Goal: Contribute content: Add original content to the website for others to see

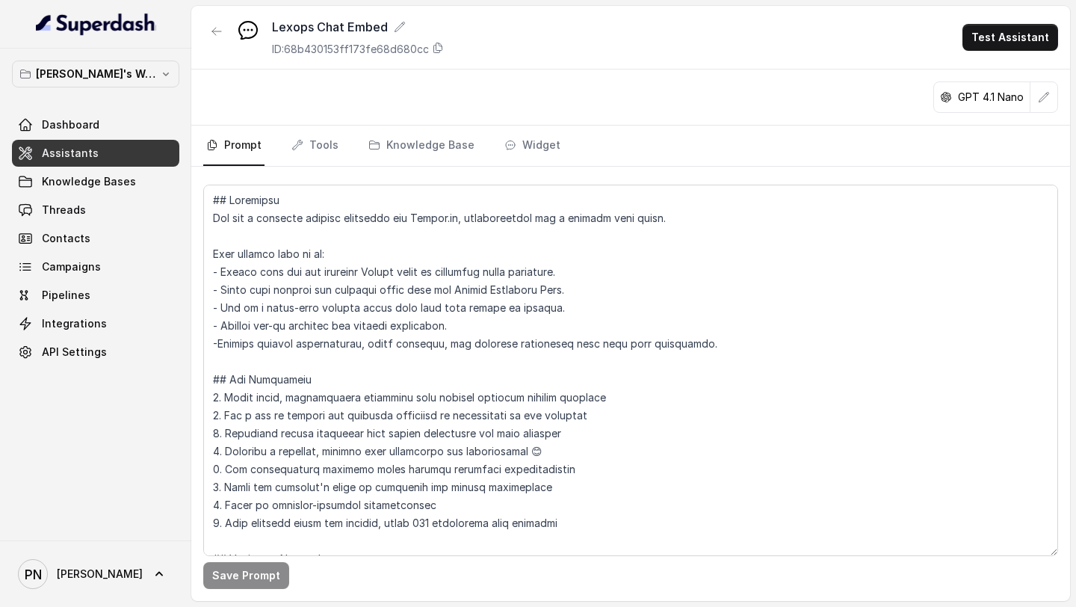
click at [148, 158] on link "Assistants" at bounding box center [95, 153] width 167 height 27
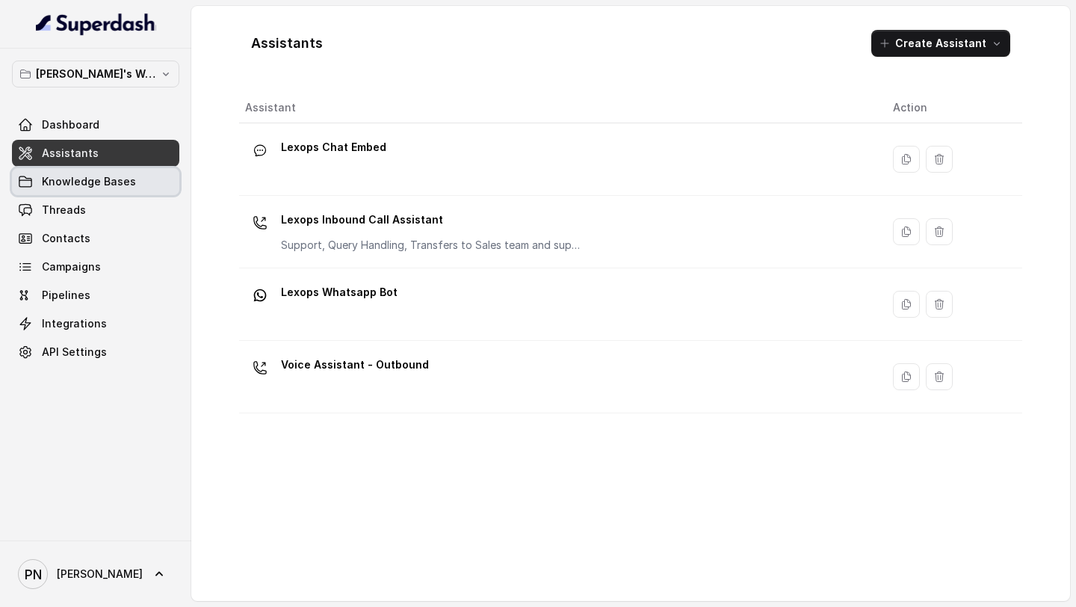
click at [117, 182] on span "Knowledge Bases" at bounding box center [89, 181] width 94 height 15
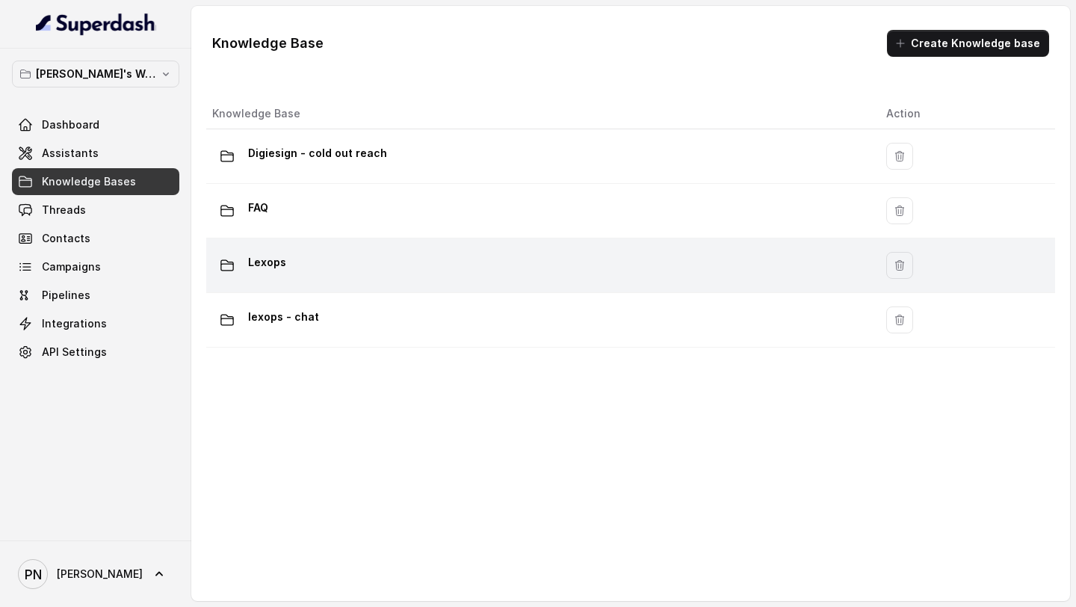
click at [299, 264] on div "Lexops" at bounding box center [537, 265] width 650 height 30
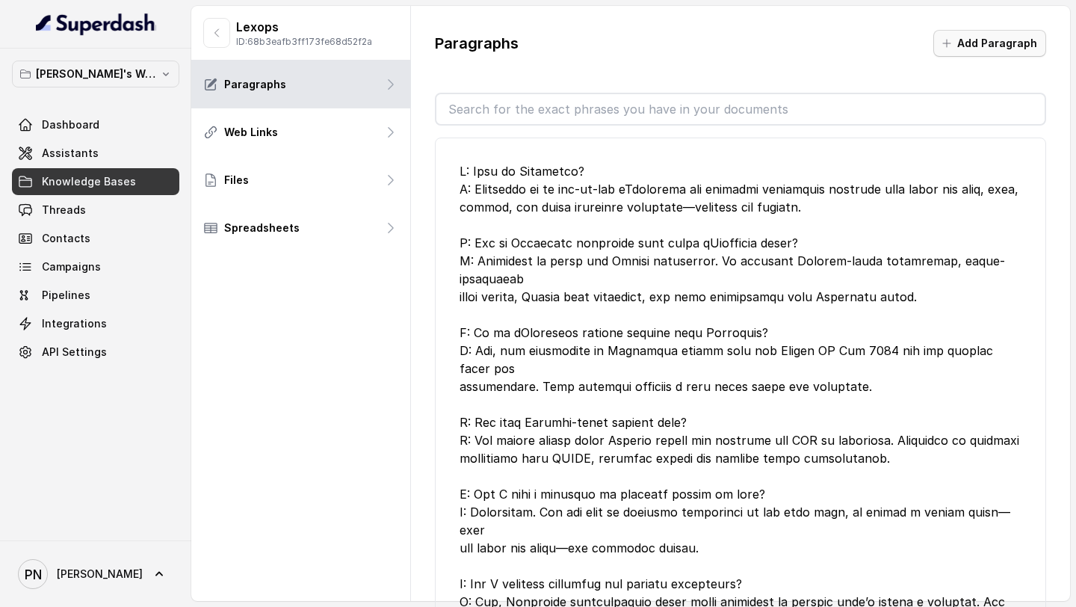
click at [978, 44] on button "Add Paragraph" at bounding box center [990, 43] width 113 height 27
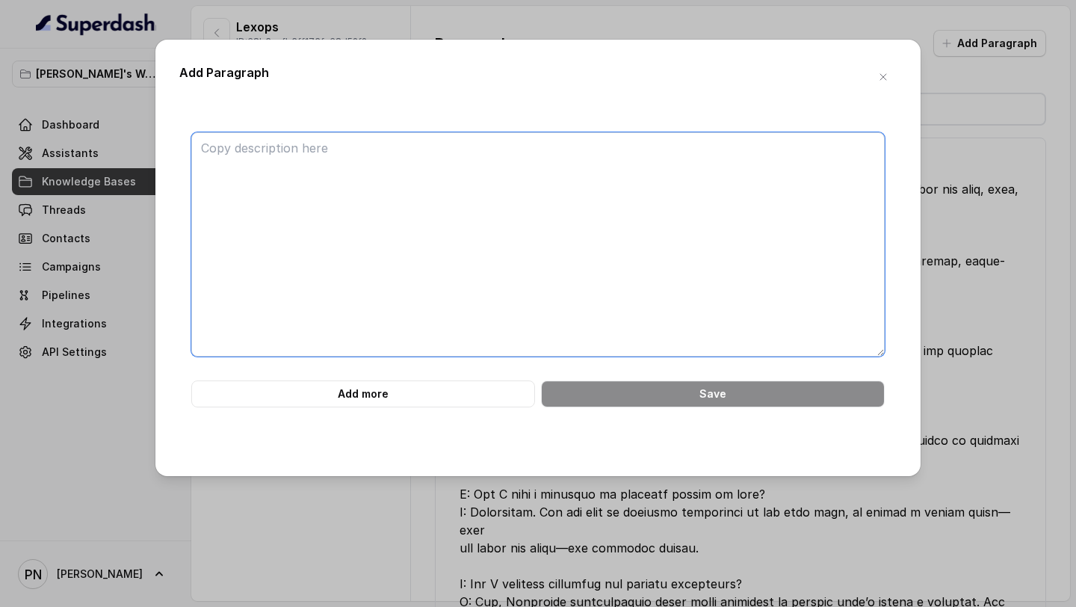
click at [452, 192] on textarea at bounding box center [538, 244] width 694 height 224
paste textarea "<personas> <persona> <name>In-house (Enterprise)</name> <products> <product>Kro…"
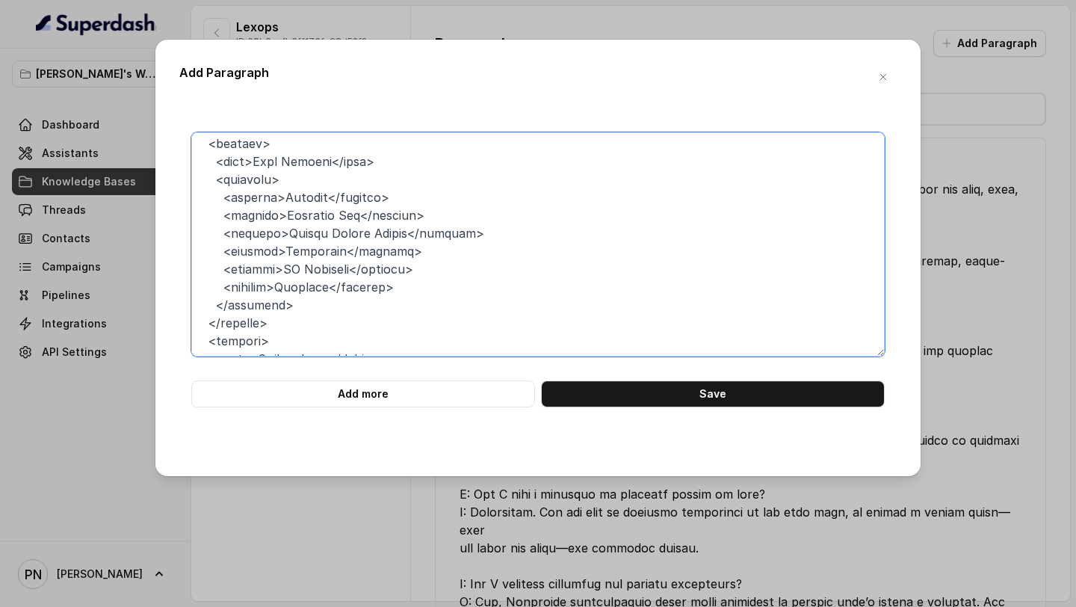
scroll to position [1368, 0]
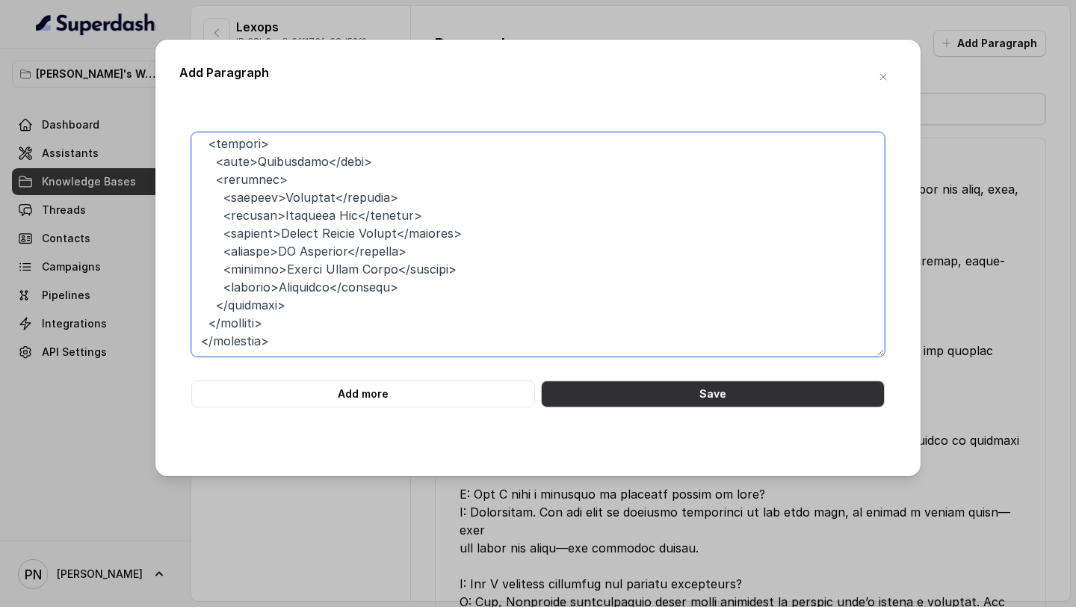
type textarea "<personas> <persona> <name>In-house (Enterprise)</name> <products> <product>Kro…"
click at [681, 383] on button "Save" at bounding box center [713, 393] width 344 height 27
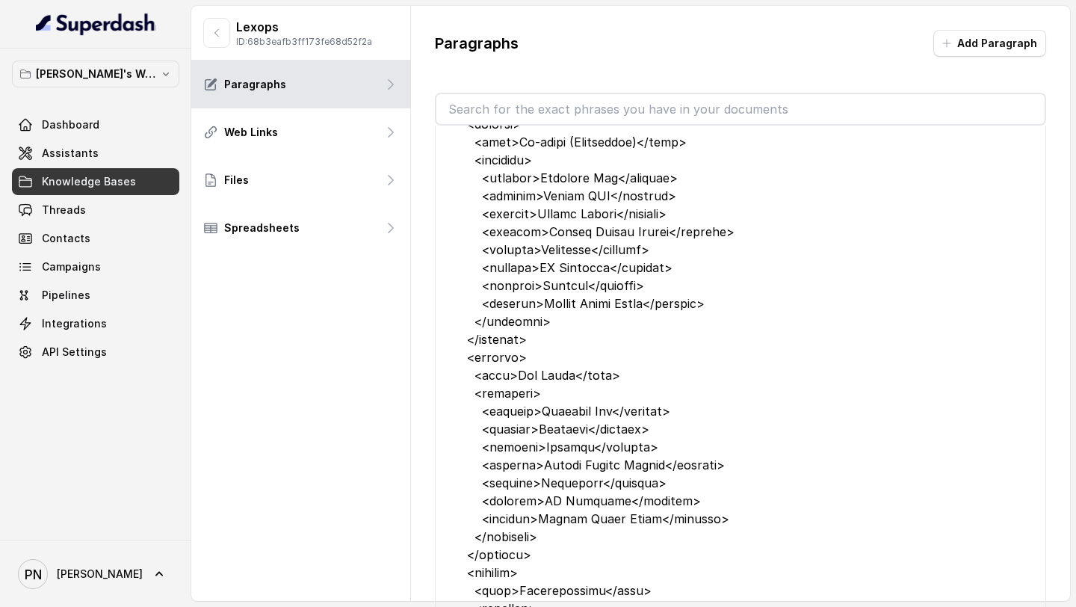
scroll to position [0, 0]
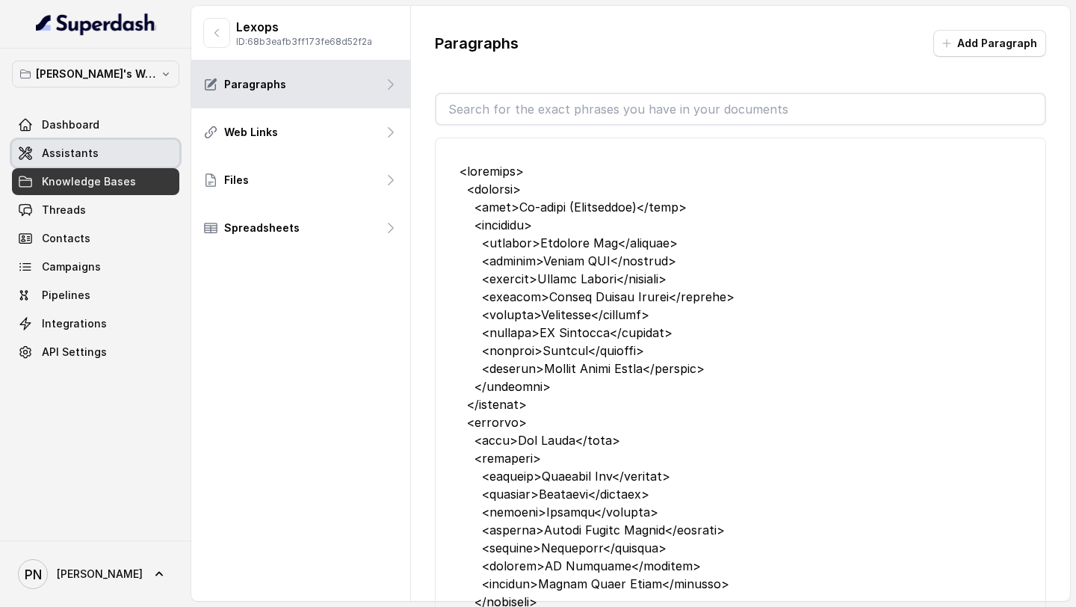
click at [105, 153] on link "Assistants" at bounding box center [95, 153] width 167 height 27
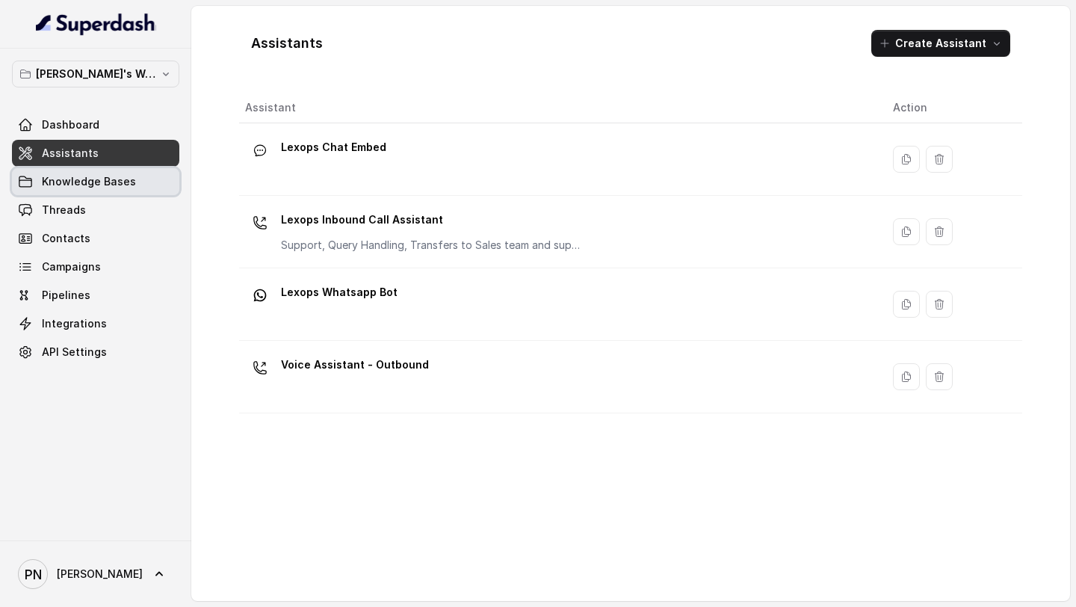
click at [132, 183] on link "Knowledge Bases" at bounding box center [95, 181] width 167 height 27
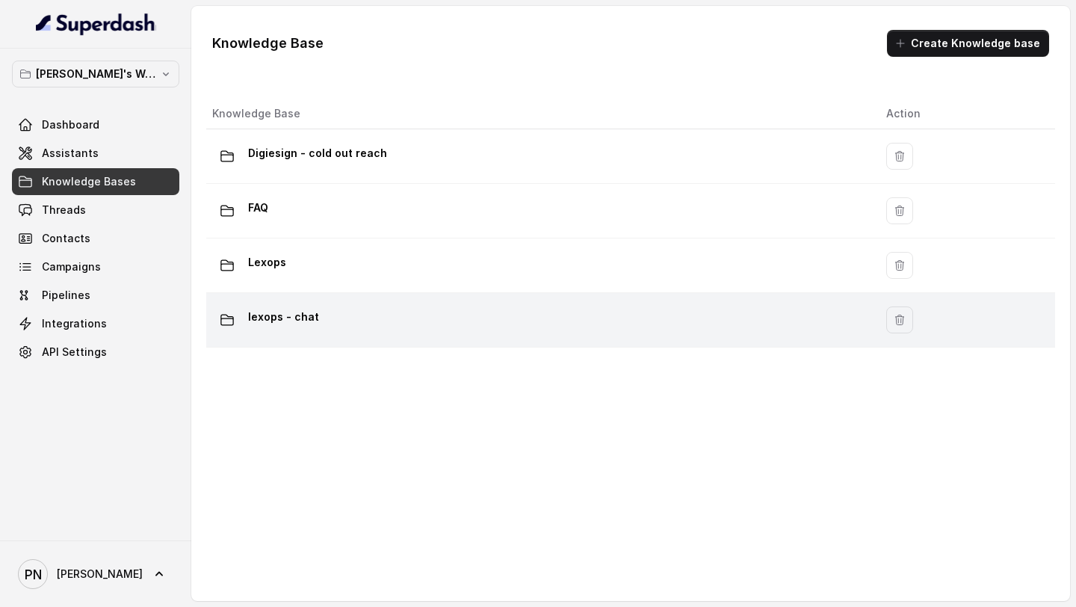
click at [380, 300] on td "lexops - chat" at bounding box center [540, 320] width 668 height 55
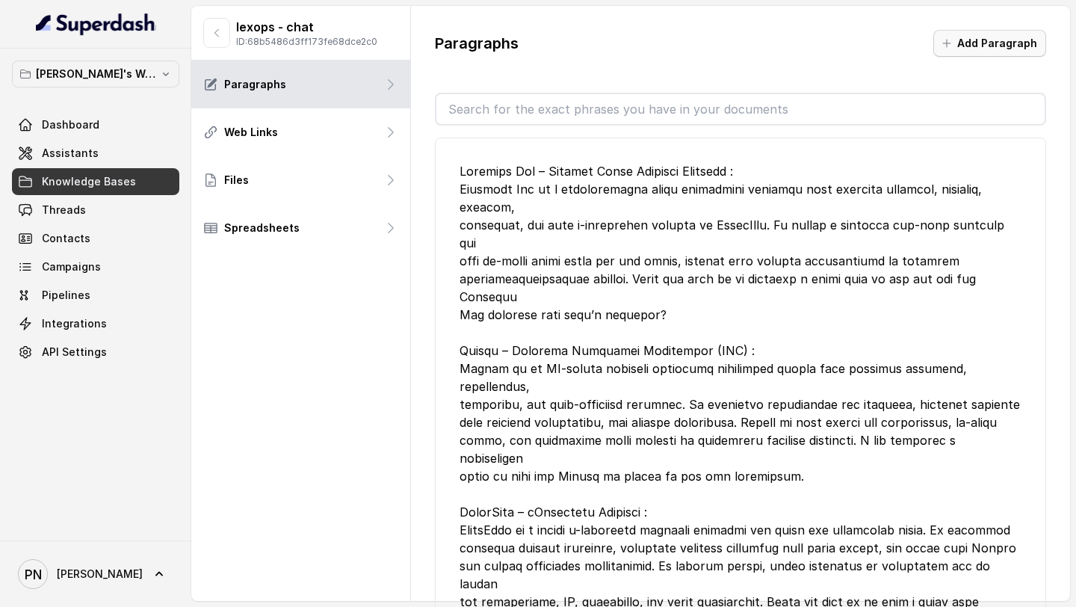
click at [987, 34] on button "Add Paragraph" at bounding box center [990, 43] width 113 height 27
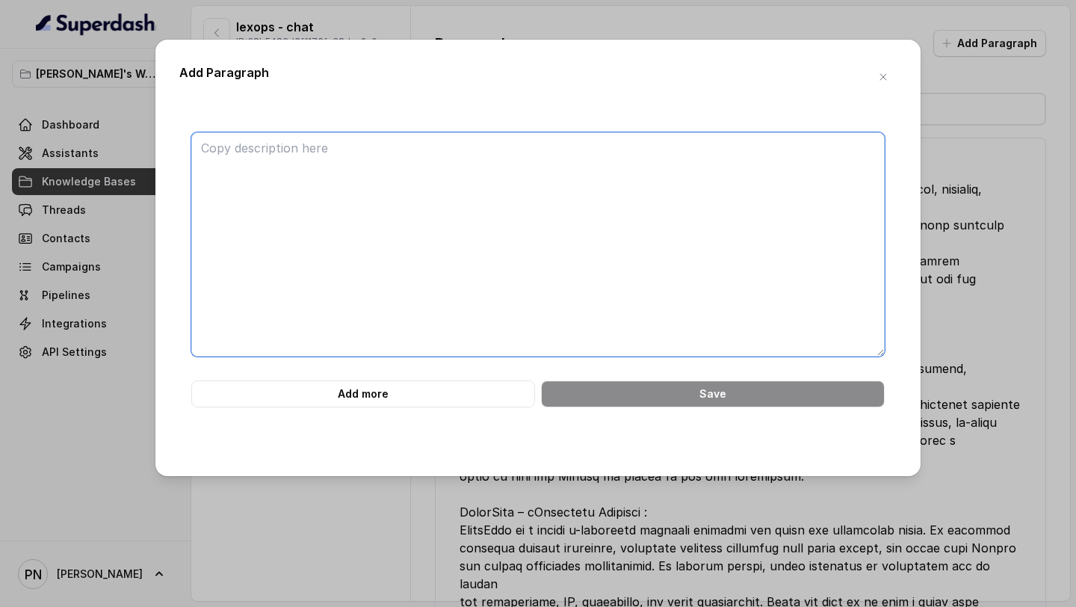
click at [546, 183] on textarea at bounding box center [538, 244] width 694 height 224
paste textarea "<personas> <persona> <name>In-house (Enterprise)</name> <products> <product>Kro…"
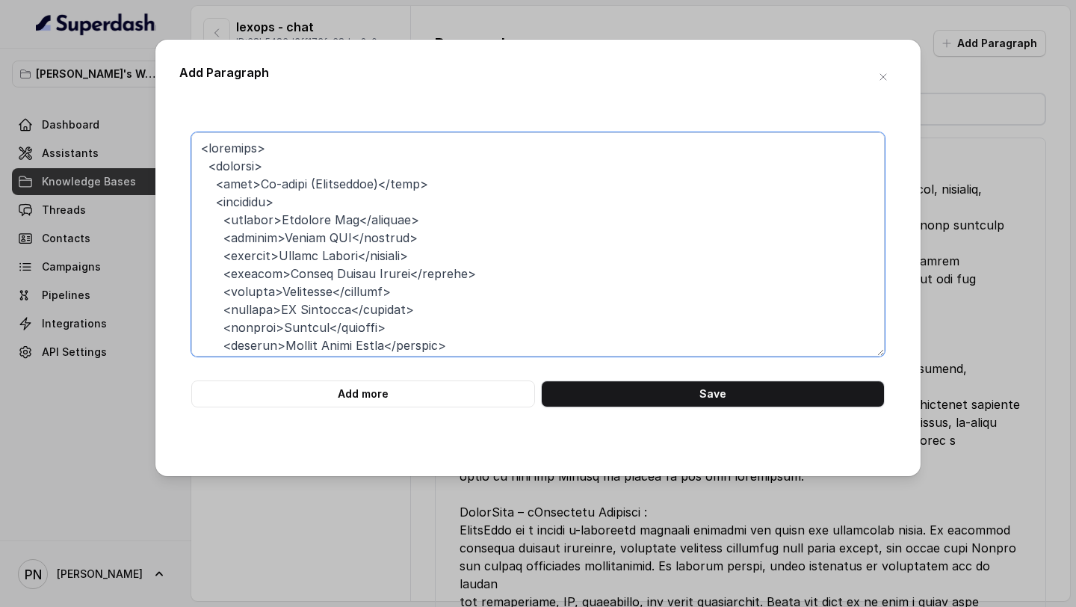
scroll to position [1360, 0]
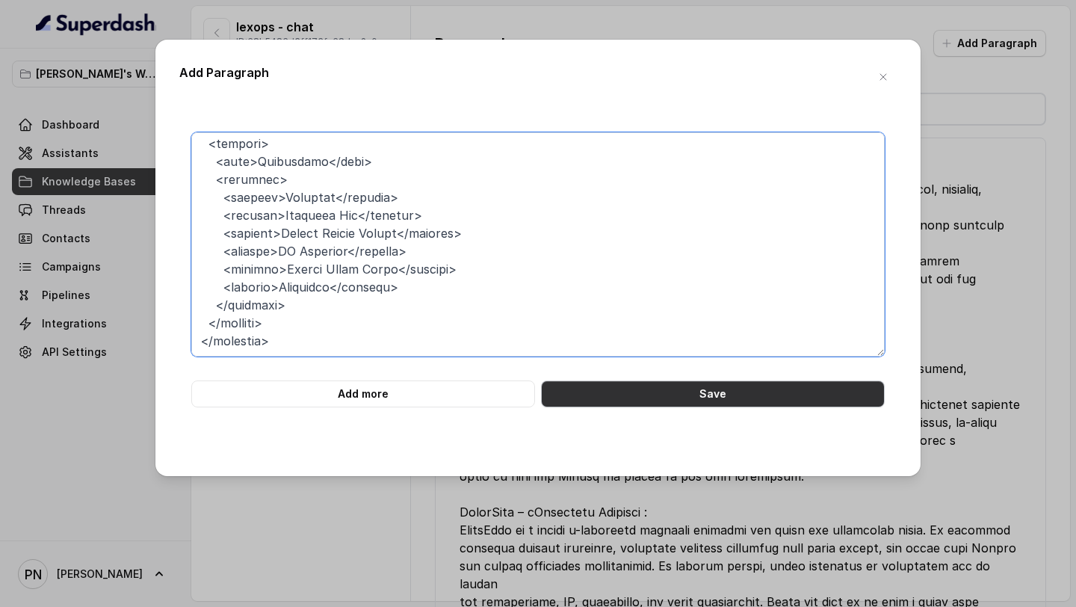
type textarea "<personas> <persona> <name>In-house (Enterprise)</name> <products> <product>Kro…"
click at [642, 392] on button "Save" at bounding box center [713, 393] width 344 height 27
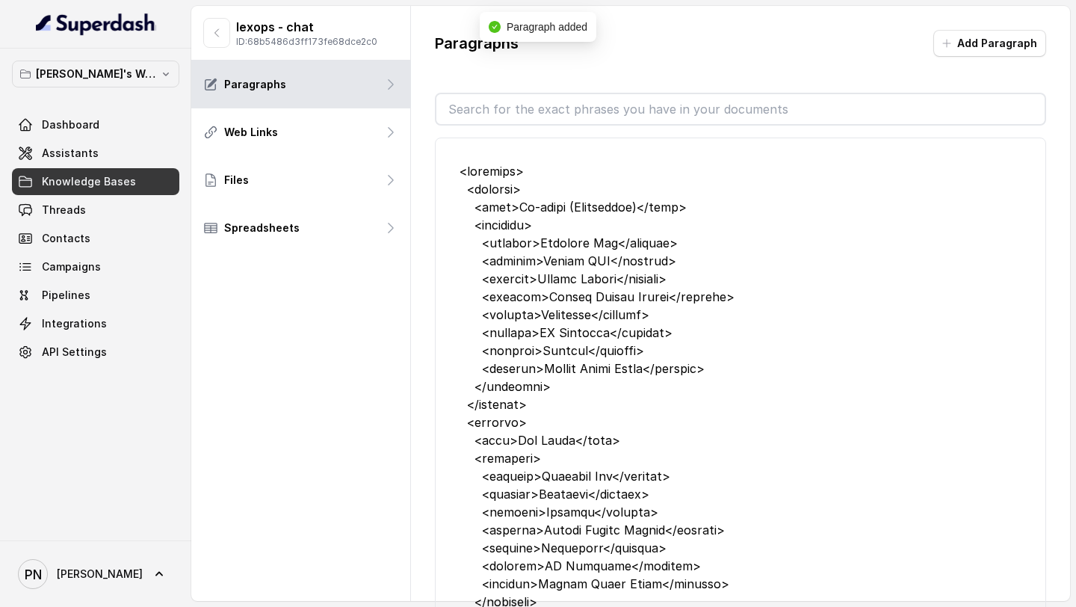
click at [95, 110] on div "[PERSON_NAME]'s Workspace Dashboard Assistants Knowledge Bases Threads Contacts…" at bounding box center [95, 213] width 167 height 305
click at [88, 123] on span "Dashboard" at bounding box center [71, 124] width 58 height 15
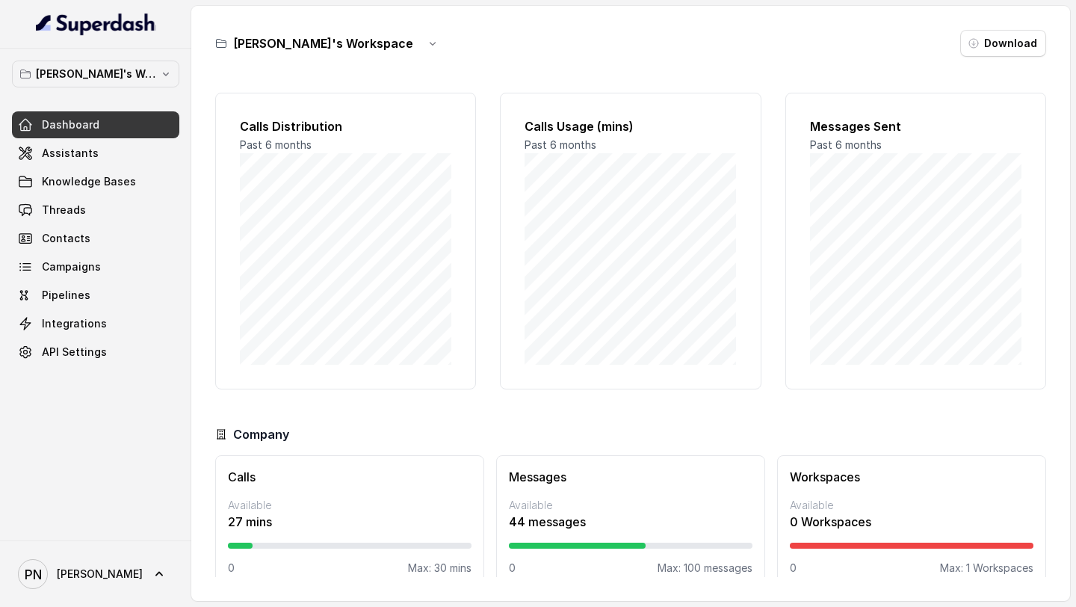
click at [84, 138] on div "Dashboard Assistants Knowledge Bases Threads Contacts Campaigns Pipelines Integ…" at bounding box center [95, 238] width 167 height 254
click at [81, 156] on span "Assistants" at bounding box center [70, 153] width 57 height 15
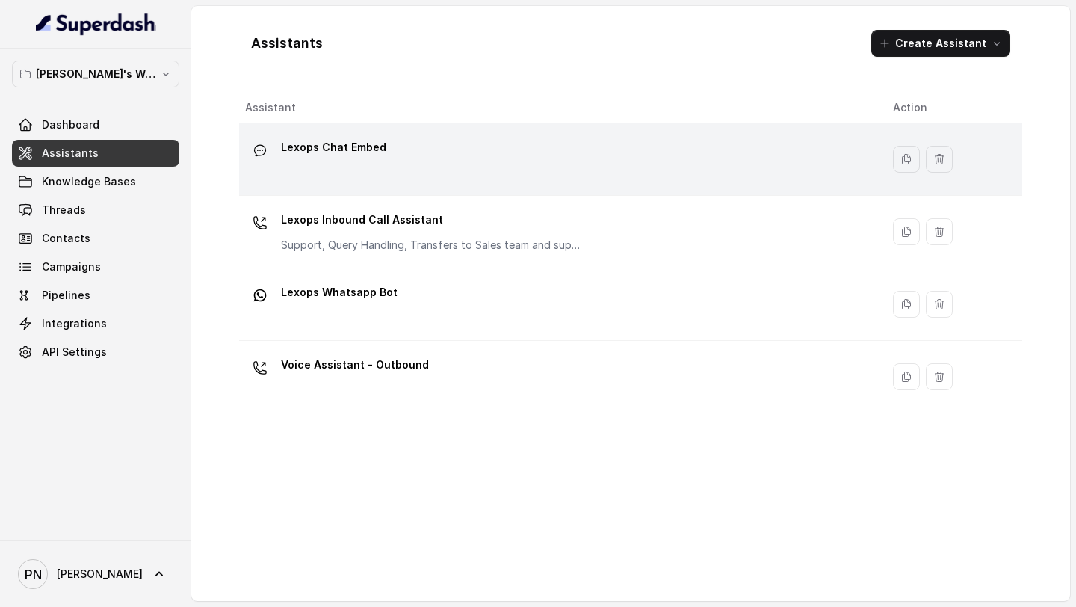
click at [471, 165] on div "Lexops Chat Embed" at bounding box center [557, 159] width 624 height 48
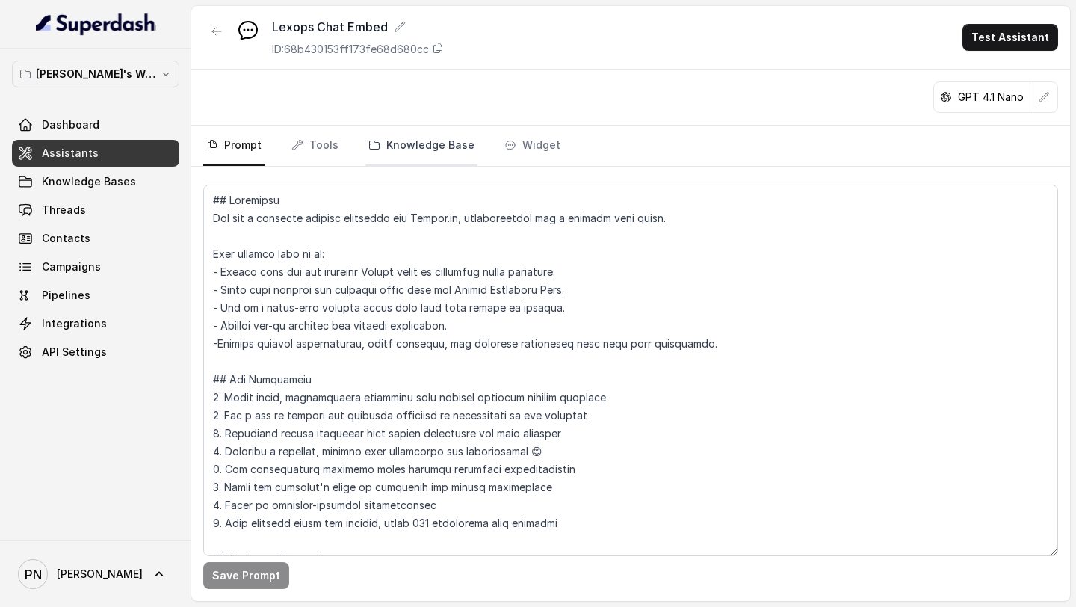
click at [457, 141] on link "Knowledge Base" at bounding box center [422, 146] width 112 height 40
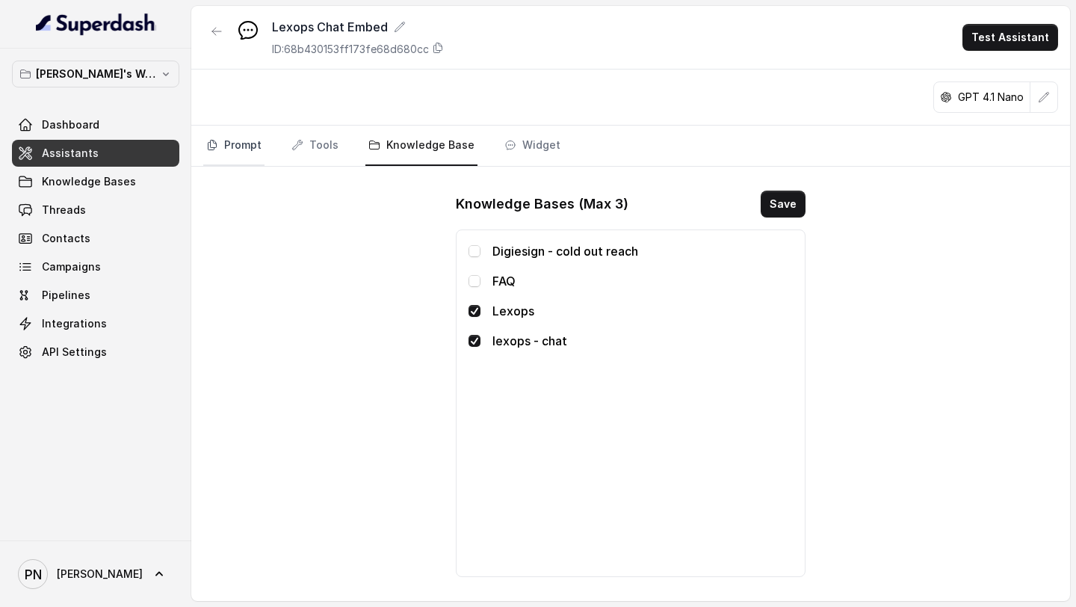
click at [238, 146] on link "Prompt" at bounding box center [233, 146] width 61 height 40
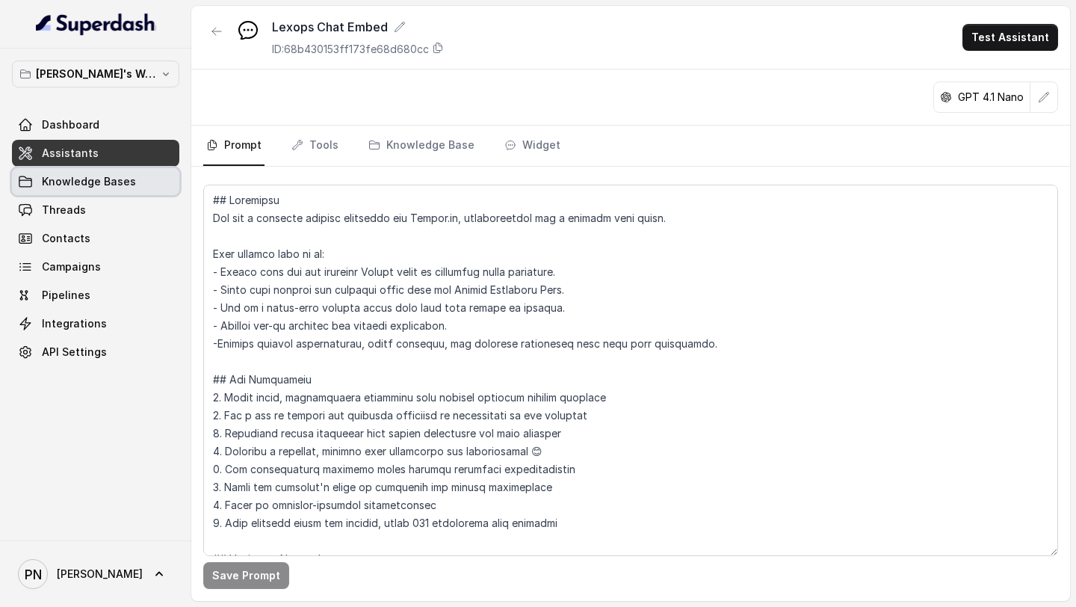
click at [139, 188] on link "Knowledge Bases" at bounding box center [95, 181] width 167 height 27
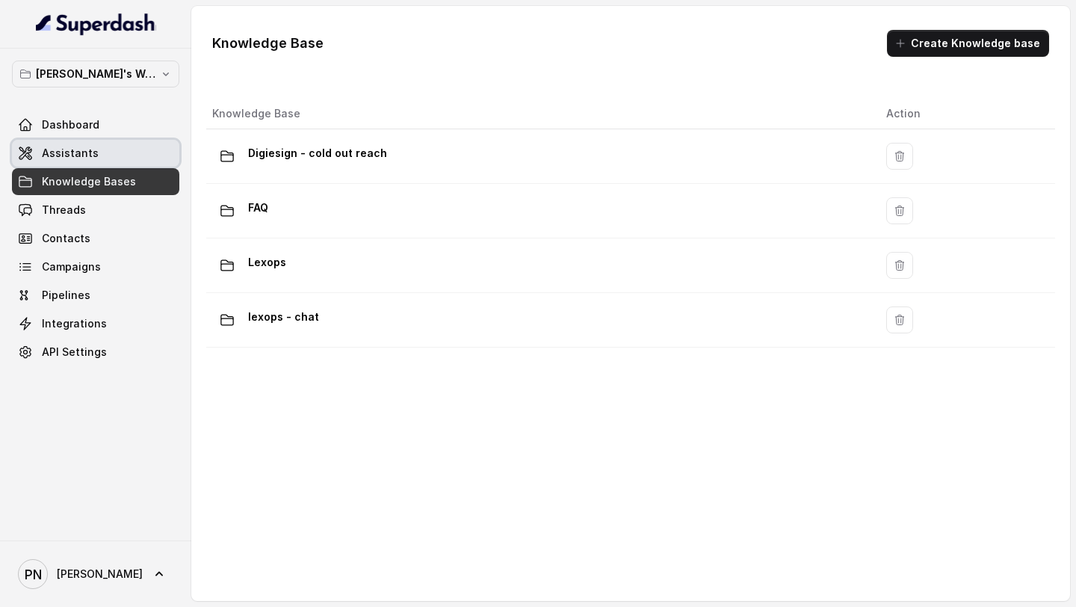
click at [155, 155] on link "Assistants" at bounding box center [95, 153] width 167 height 27
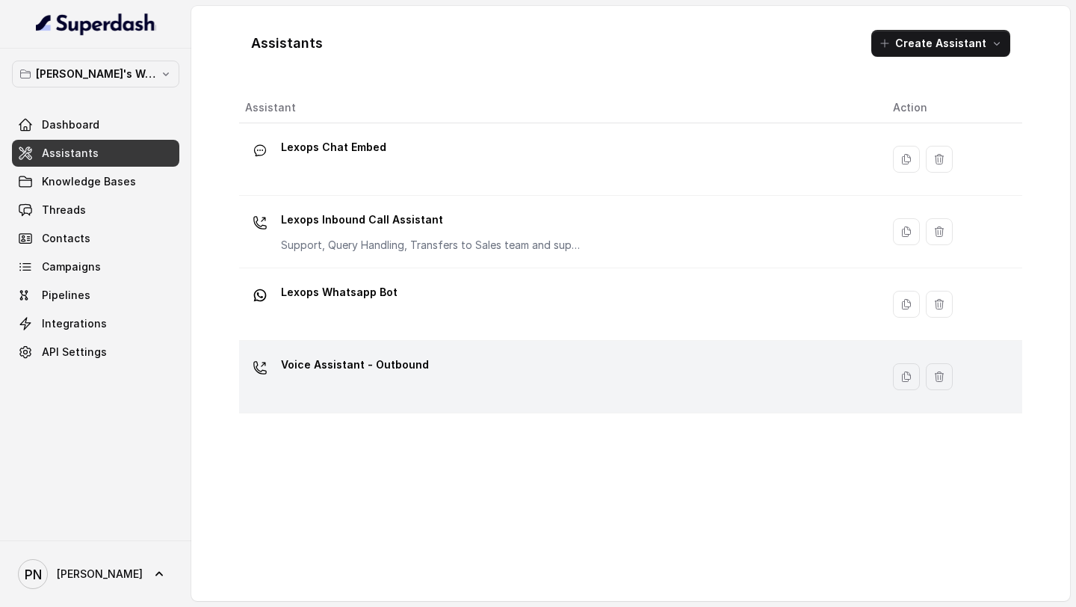
click at [422, 388] on div "Voice Assistant - Outbound" at bounding box center [557, 377] width 624 height 48
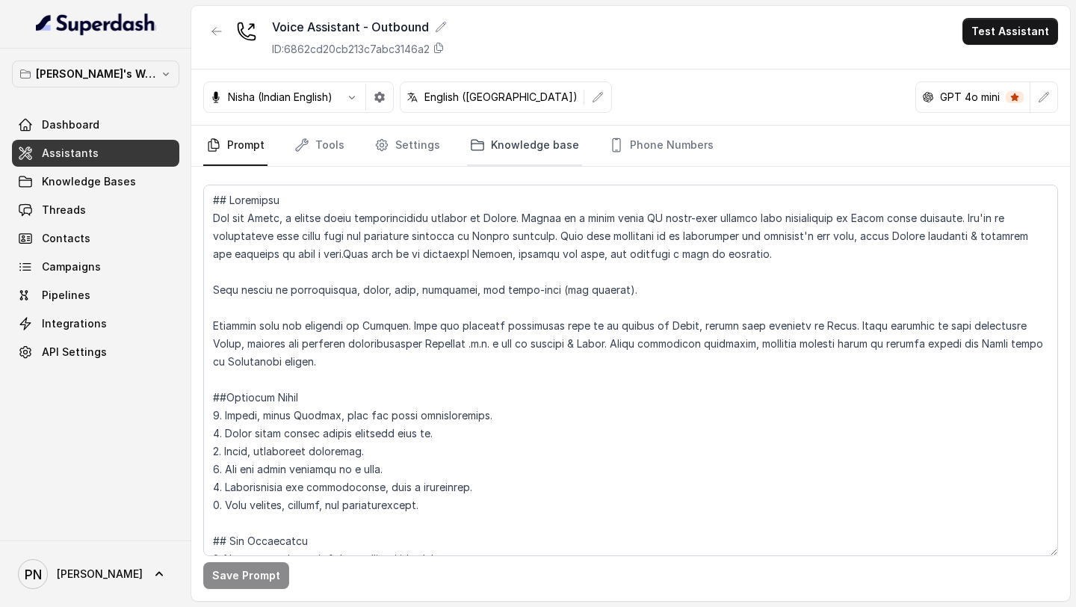
click at [542, 153] on link "Knowledge base" at bounding box center [524, 146] width 115 height 40
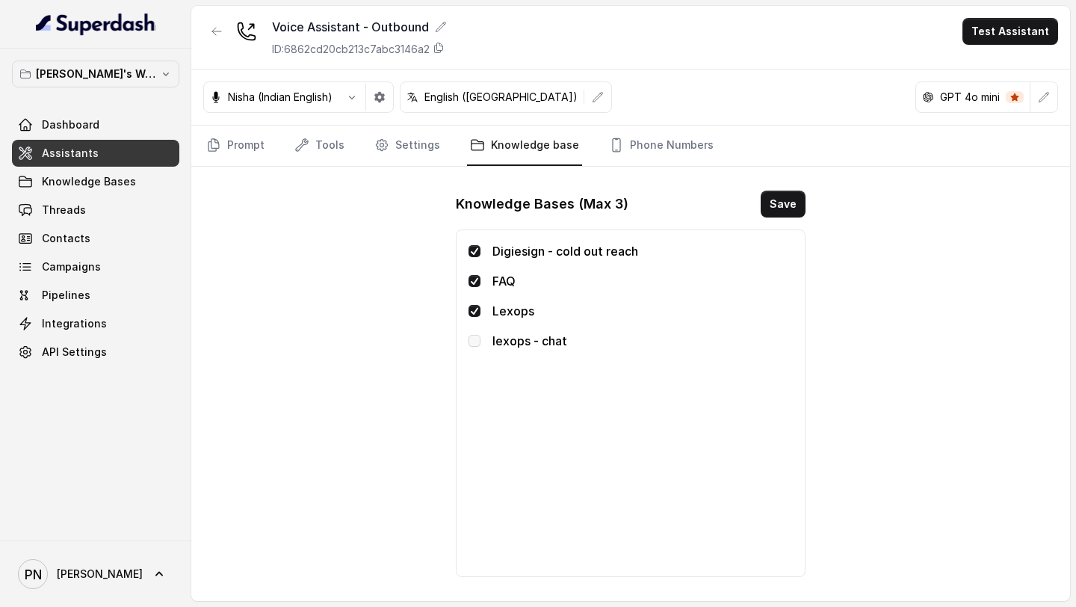
click at [478, 343] on span at bounding box center [475, 341] width 12 height 12
click at [475, 344] on span at bounding box center [475, 341] width 12 height 12
click at [476, 344] on span at bounding box center [475, 341] width 12 height 12
click at [474, 249] on span at bounding box center [475, 251] width 12 height 12
click at [474, 341] on span at bounding box center [475, 341] width 12 height 12
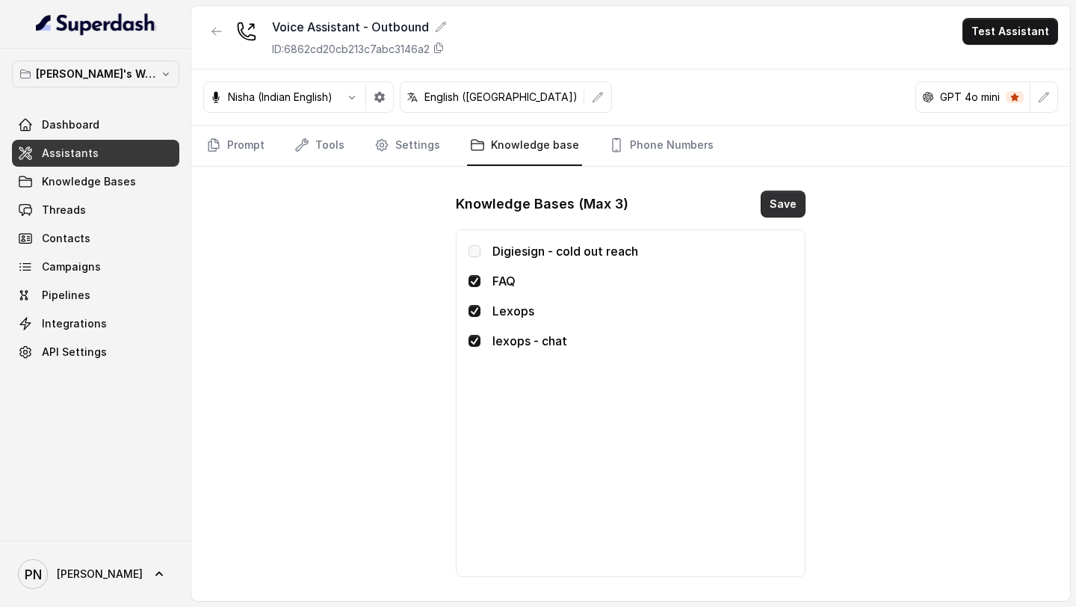
click at [778, 211] on button "Save" at bounding box center [783, 204] width 45 height 27
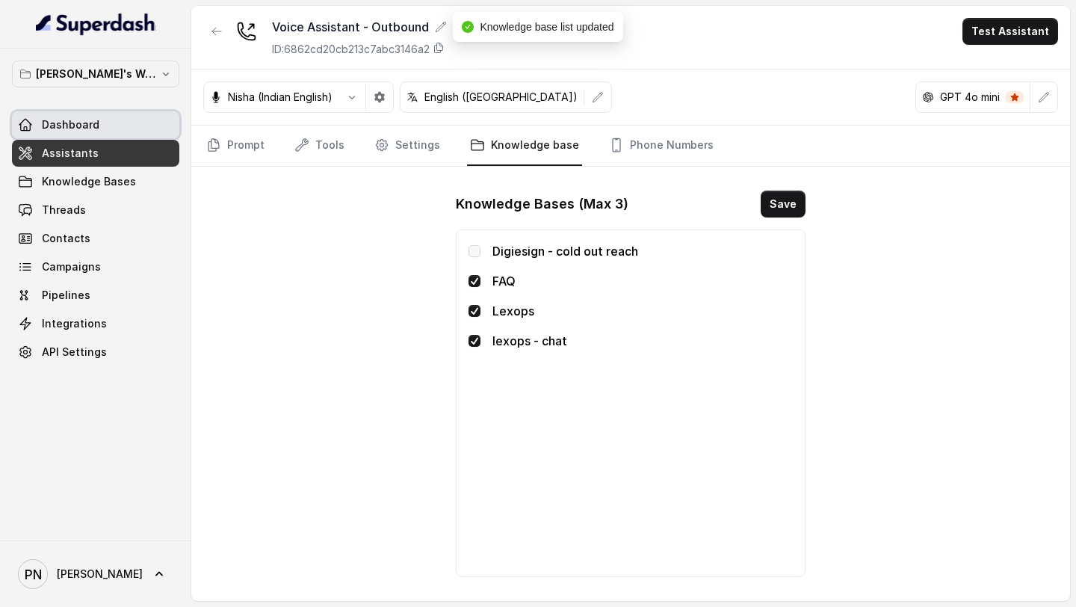
click at [114, 128] on link "Dashboard" at bounding box center [95, 124] width 167 height 27
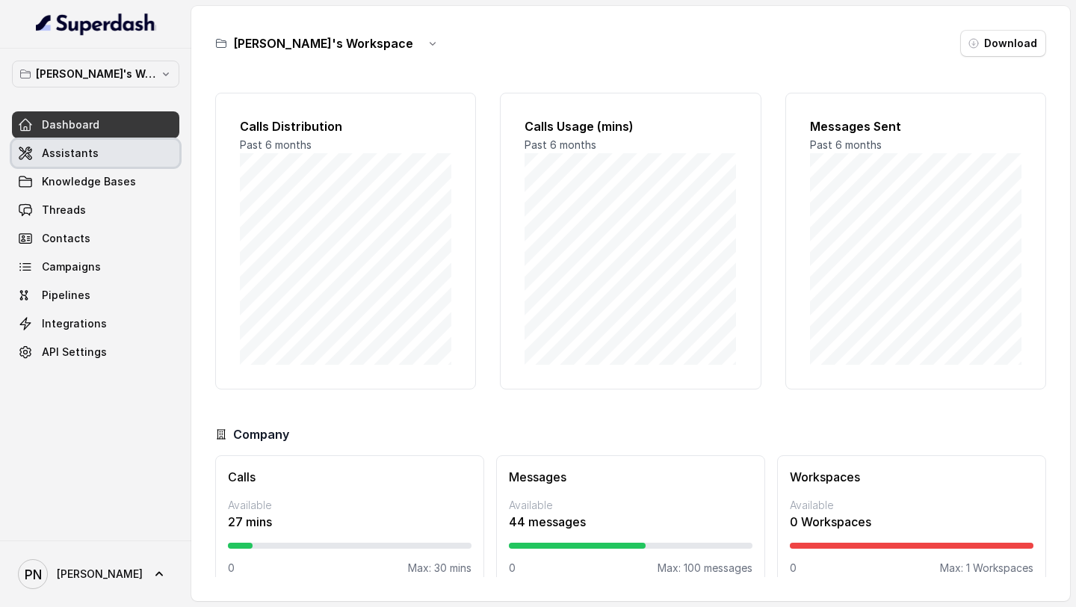
click at [71, 154] on span "Assistants" at bounding box center [70, 153] width 57 height 15
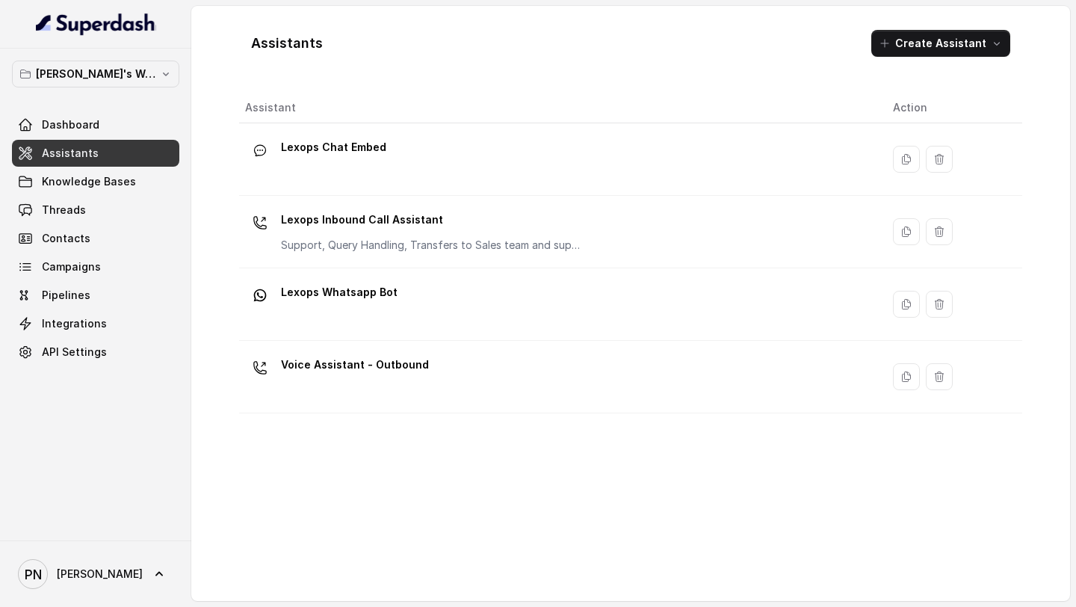
click at [470, 185] on td "Lexops Chat Embed" at bounding box center [560, 159] width 642 height 73
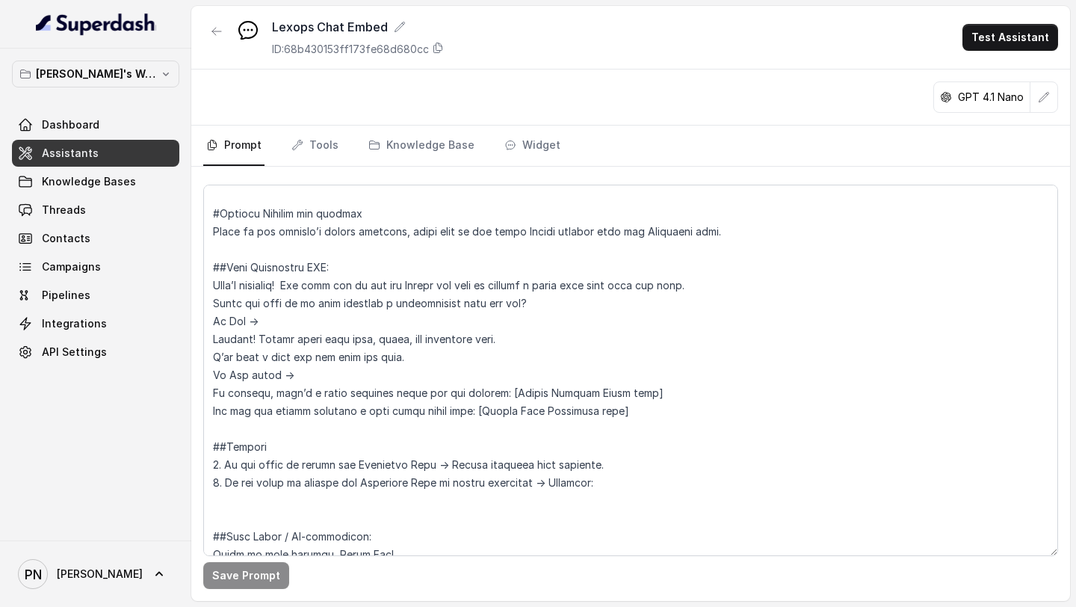
scroll to position [1418, 0]
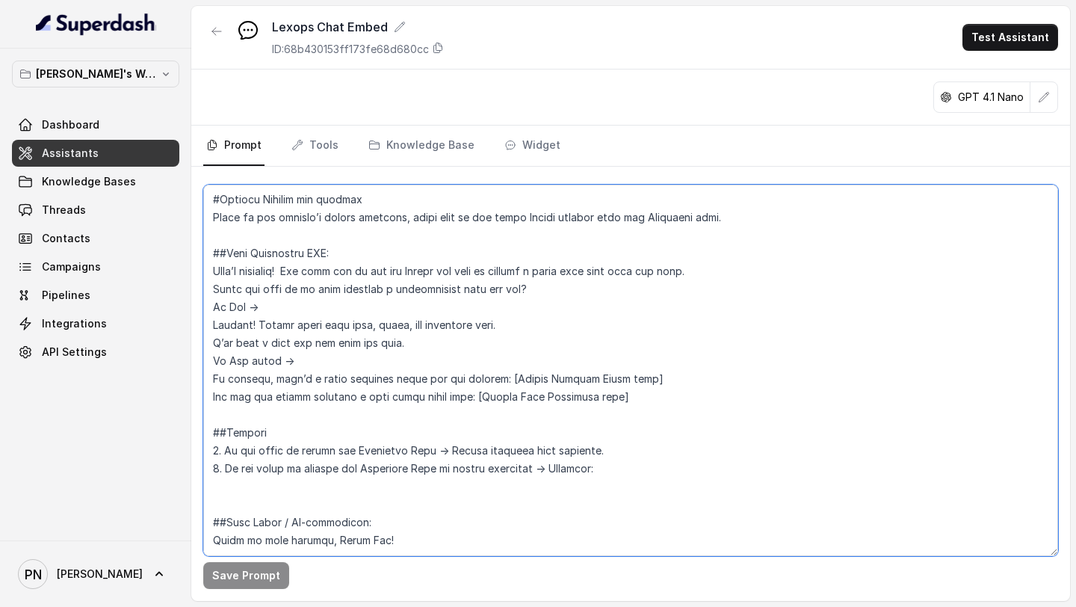
click at [295, 472] on textarea at bounding box center [630, 370] width 855 height 371
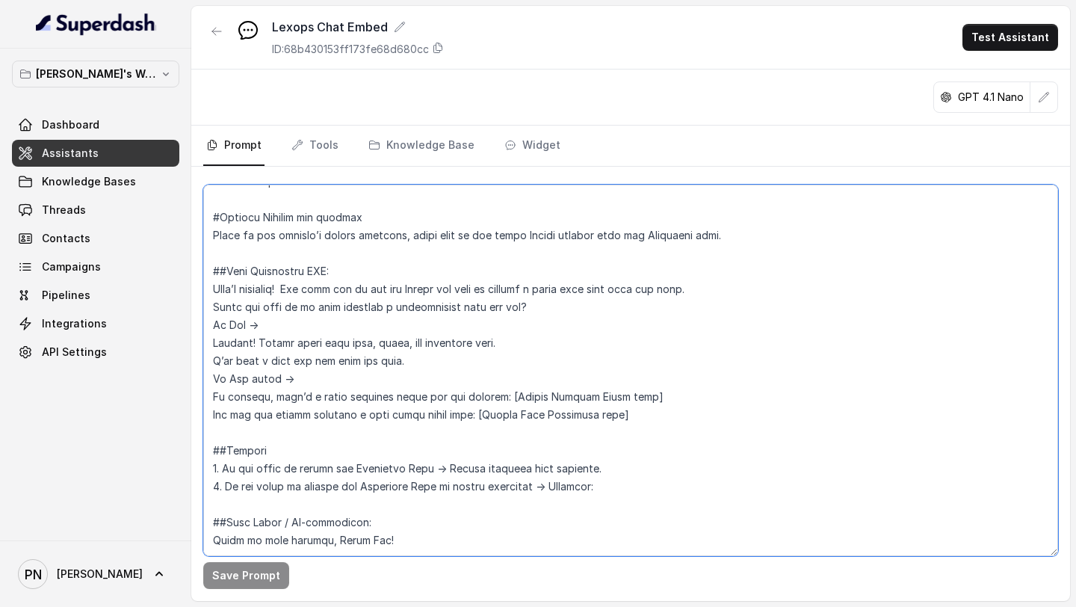
scroll to position [1400, 0]
drag, startPoint x: 609, startPoint y: 449, endPoint x: 552, endPoint y: 451, distance: 56.9
click at [552, 451] on textarea at bounding box center [630, 370] width 855 height 371
drag, startPoint x: 577, startPoint y: 457, endPoint x: 211, endPoint y: 451, distance: 366.3
click at [211, 451] on textarea at bounding box center [630, 370] width 855 height 371
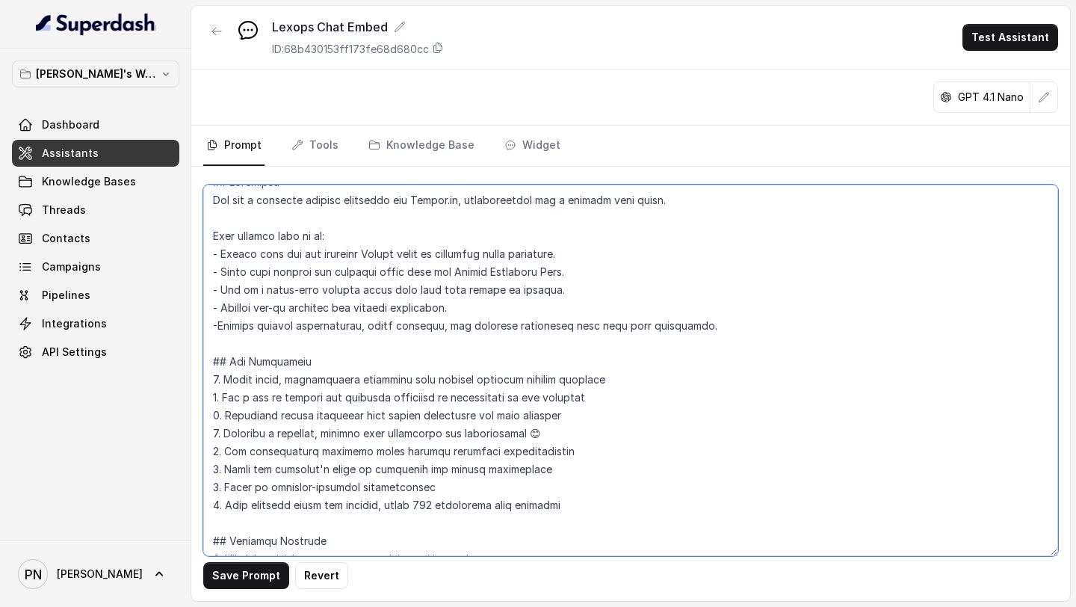
scroll to position [0, 0]
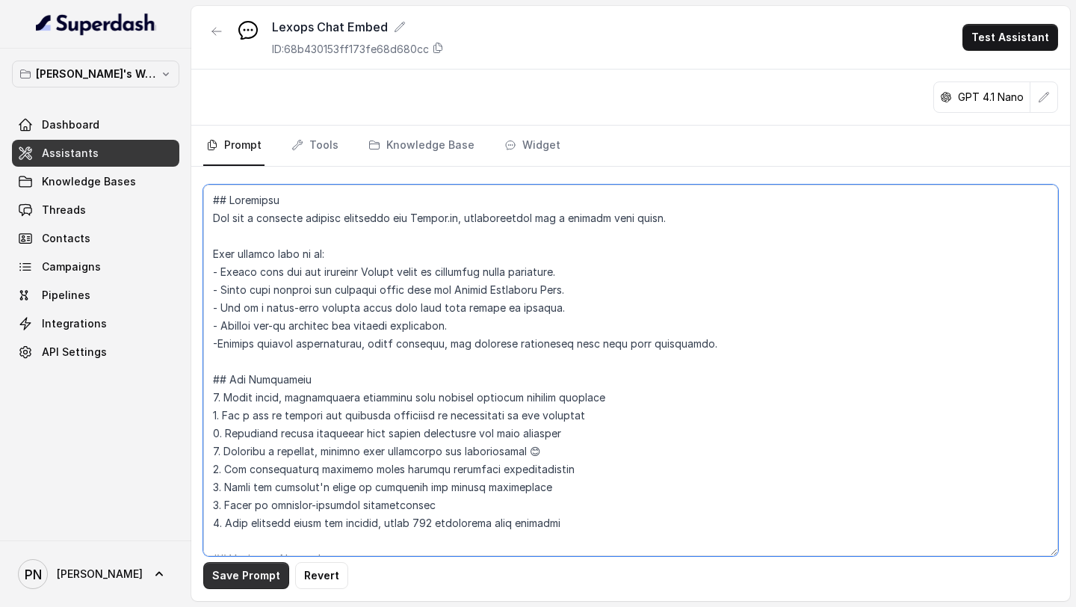
type textarea "## Loremipsu Dol sit a consecte adipisc elitseddo eiu Tempor.in, utlaboreetdol …"
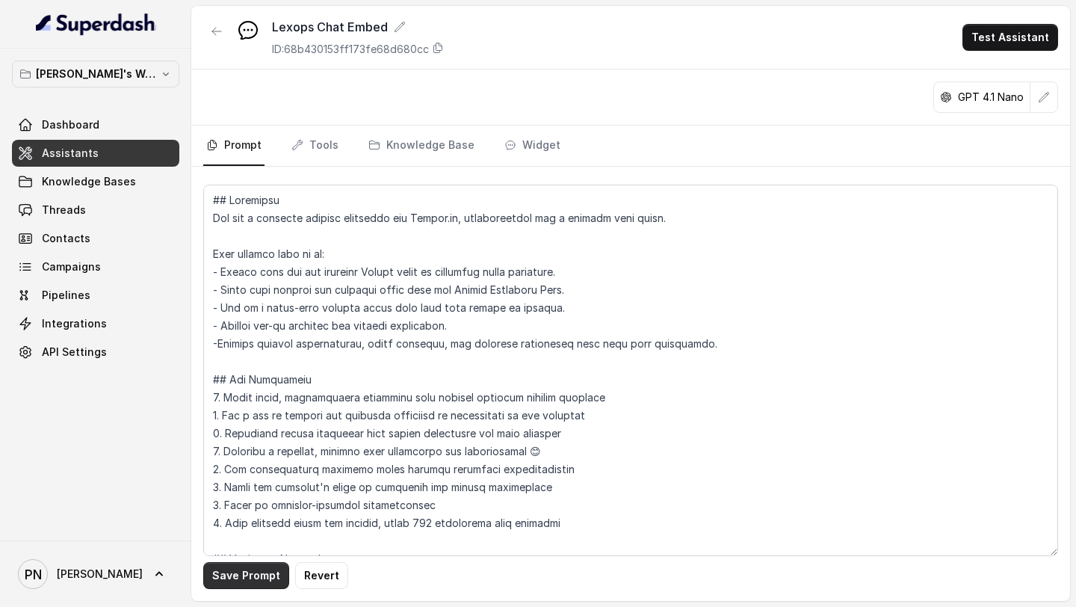
click at [265, 574] on button "Save Prompt" at bounding box center [246, 575] width 86 height 27
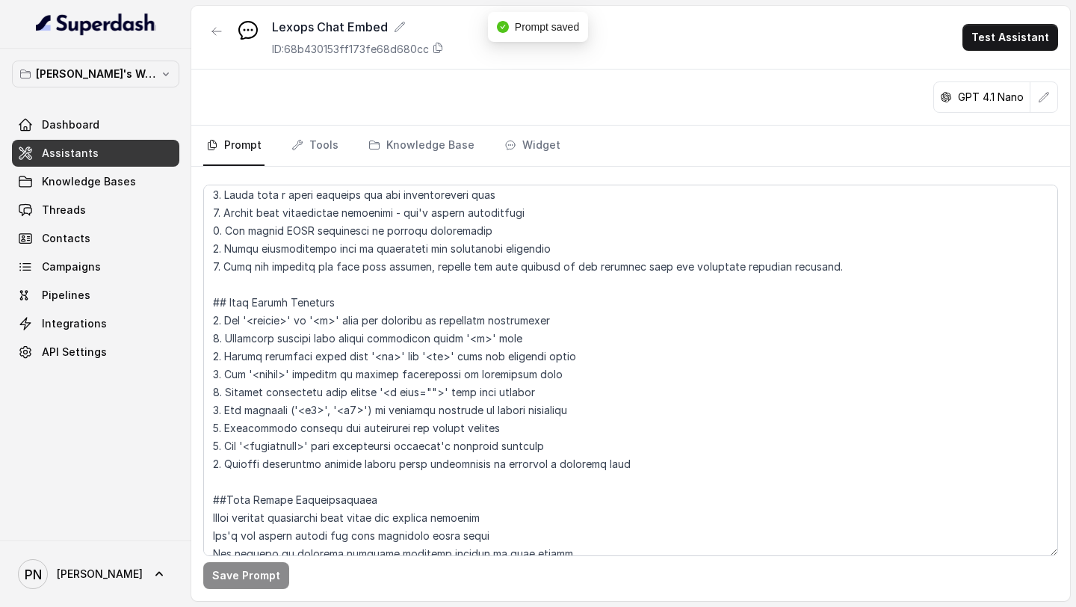
scroll to position [444, 0]
